Goal: Check status: Check status

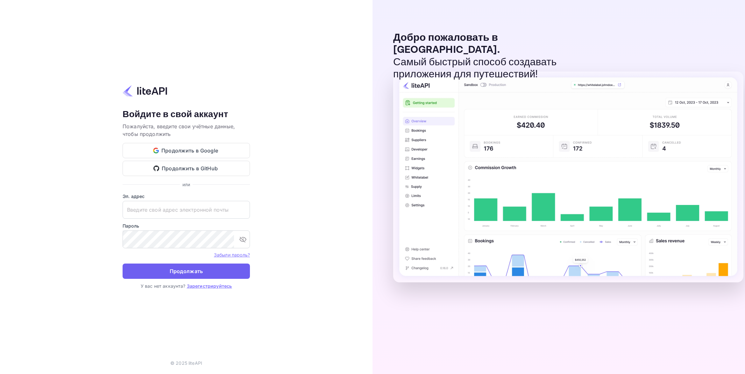
type input "adminpassword_support@yandex-team.ru"
click at [163, 272] on button "Продолжать" at bounding box center [186, 271] width 127 height 15
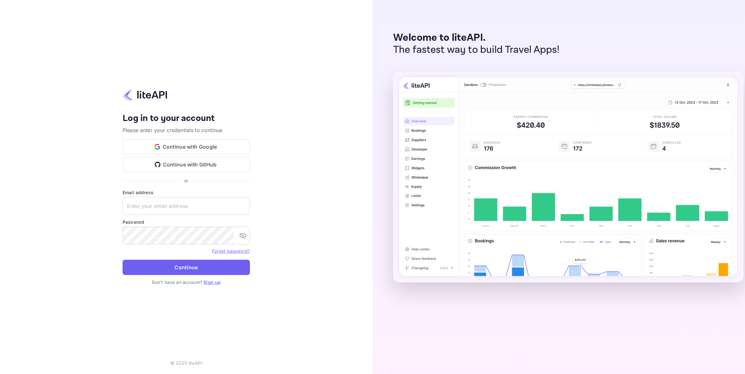
type input "adminpassword_support@yandex-team.ru"
click at [181, 264] on button "Continue" at bounding box center [186, 267] width 127 height 15
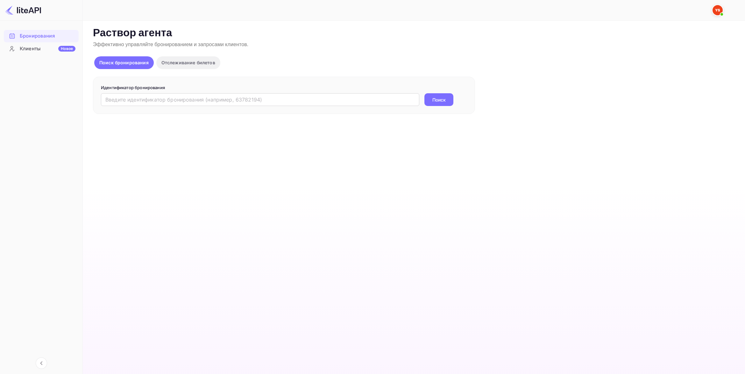
click at [45, 174] on div "Бронирования Клиенты Новое" at bounding box center [41, 196] width 82 height 338
click at [260, 101] on input "text" at bounding box center [260, 99] width 318 height 13
paste input "9178203"
type input "9178203"
click at [433, 100] on button "Поиск" at bounding box center [438, 99] width 29 height 13
